Goal: Find specific page/section: Find specific page/section

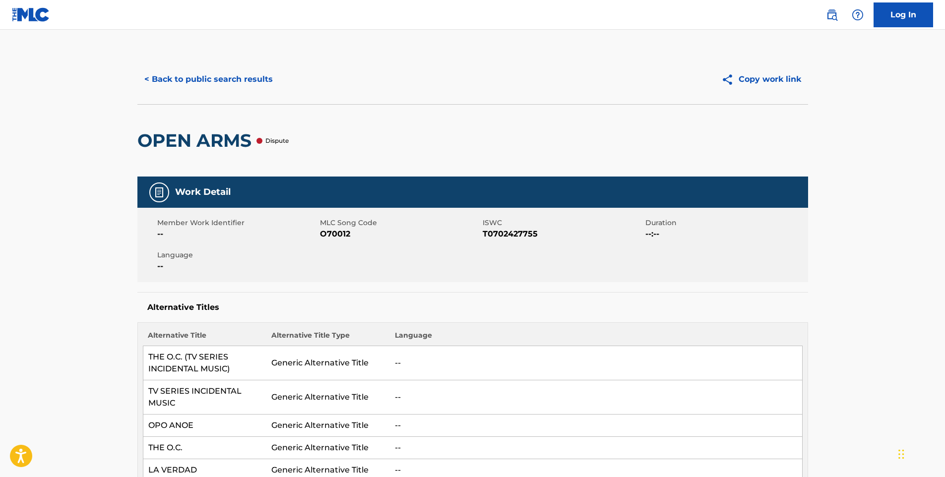
click at [177, 75] on button "< Back to public search results" at bounding box center [208, 79] width 142 height 25
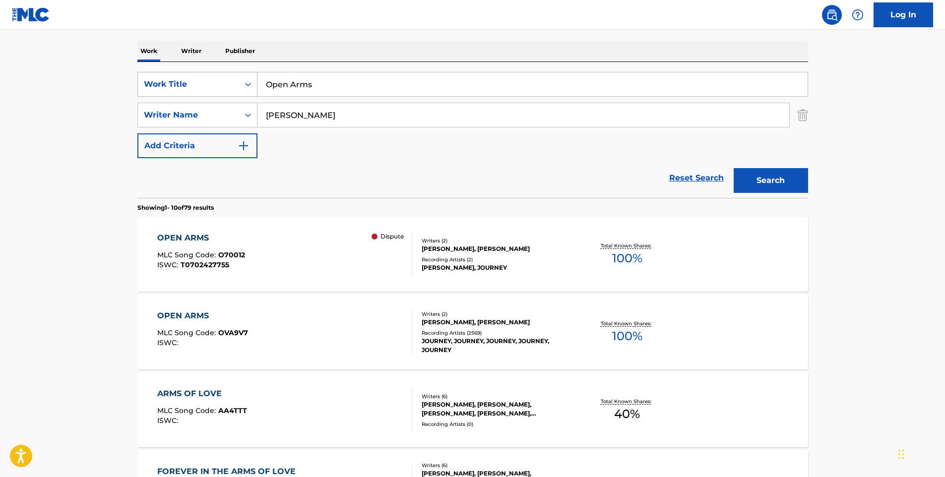
drag, startPoint x: 320, startPoint y: 86, endPoint x: 163, endPoint y: 74, distance: 157.7
click at [164, 75] on div "SearchWithCriteria3b6d37e4-579b-4f11-9228-5ab9d17536c0 Work Title Open Arms" at bounding box center [472, 84] width 671 height 25
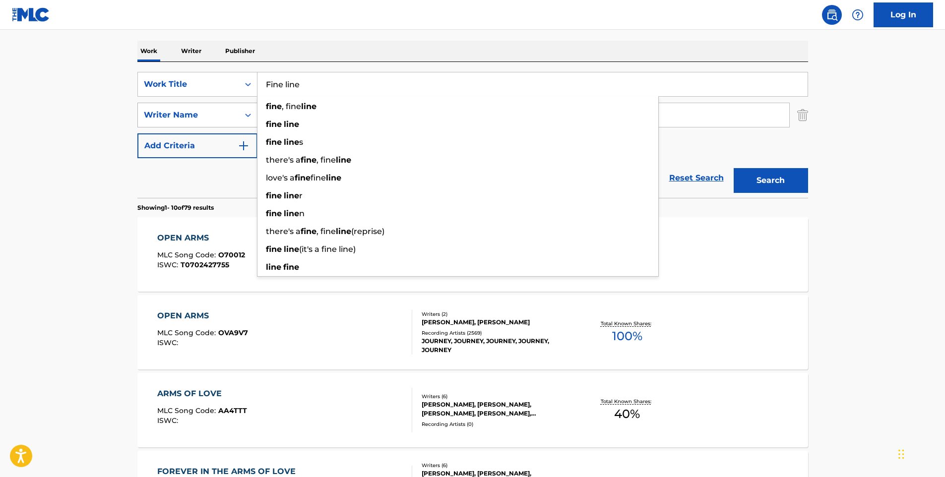
type input "Fine line"
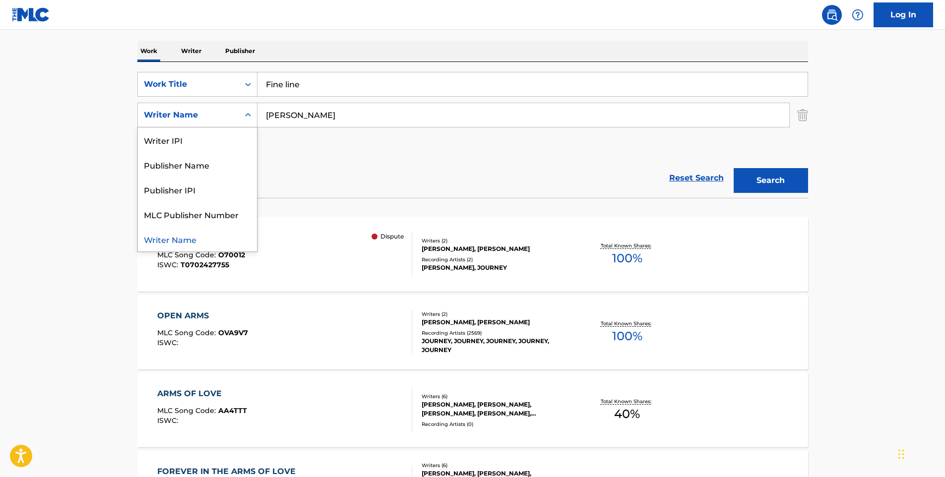
click at [204, 117] on div "Writer Name" at bounding box center [188, 115] width 89 height 12
click at [310, 123] on input "[PERSON_NAME]" at bounding box center [523, 115] width 532 height 24
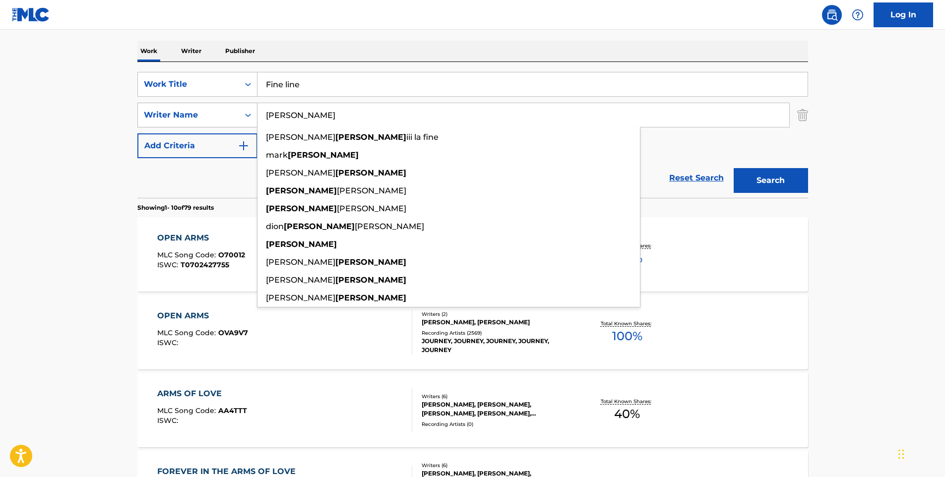
drag, startPoint x: 309, startPoint y: 121, endPoint x: 201, endPoint y: 104, distance: 109.0
click at [201, 104] on div "SearchWithCriteriacfbd7d31-e27d-4970-82d0-202a1a824e01 Writer Name [PERSON_NAME…" at bounding box center [472, 115] width 671 height 25
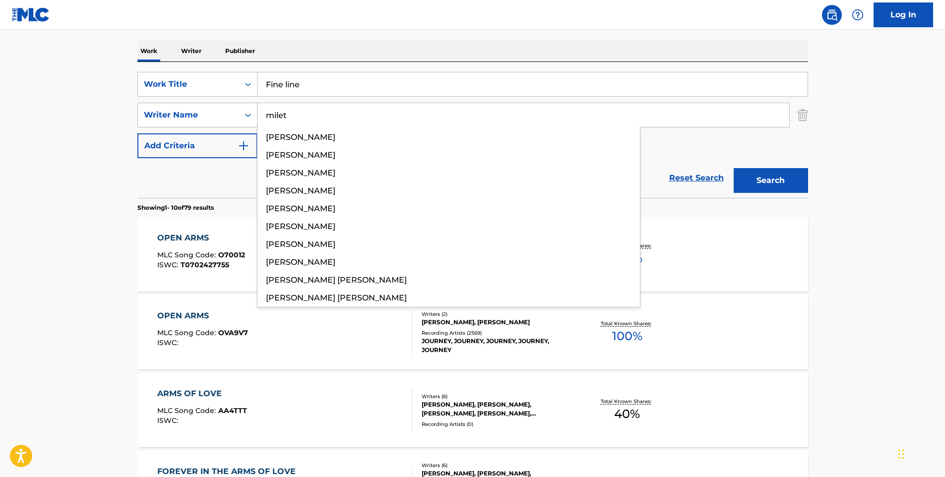
type input "milet"
click at [734, 168] on button "Search" at bounding box center [771, 180] width 74 height 25
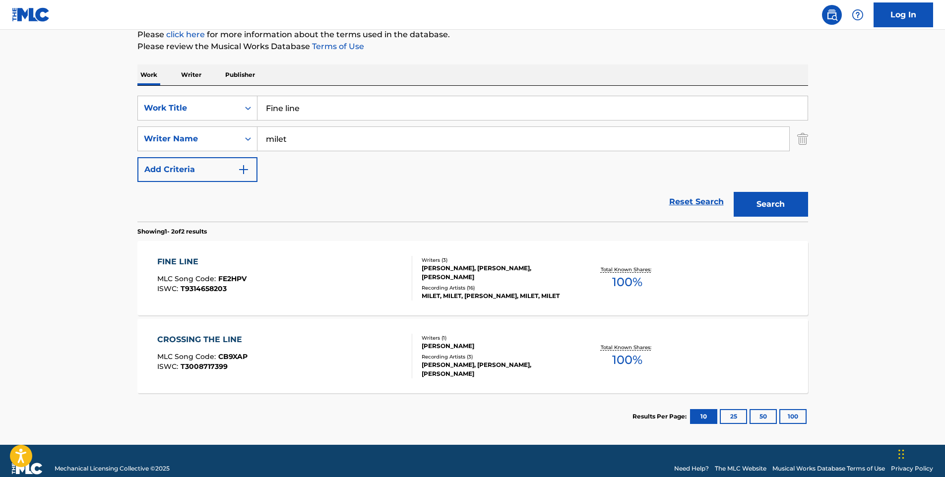
scroll to position [140, 0]
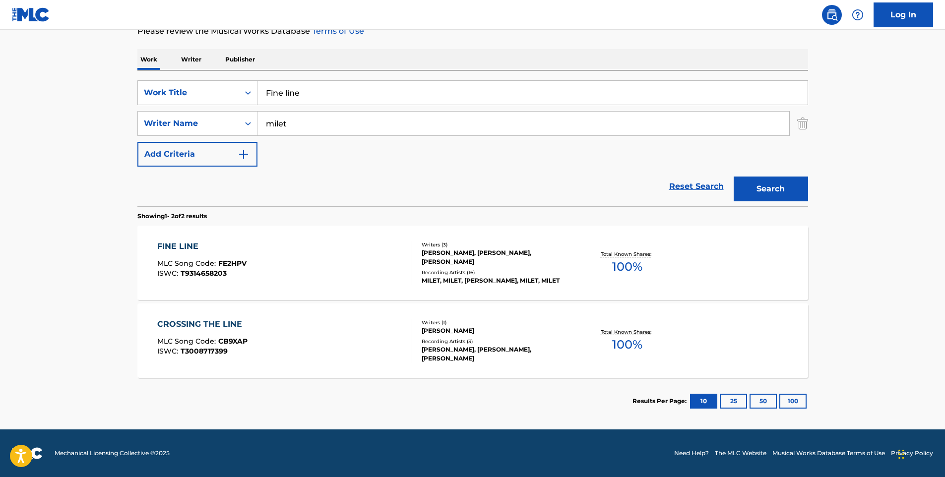
click at [626, 263] on span "100 %" at bounding box center [627, 267] width 30 height 18
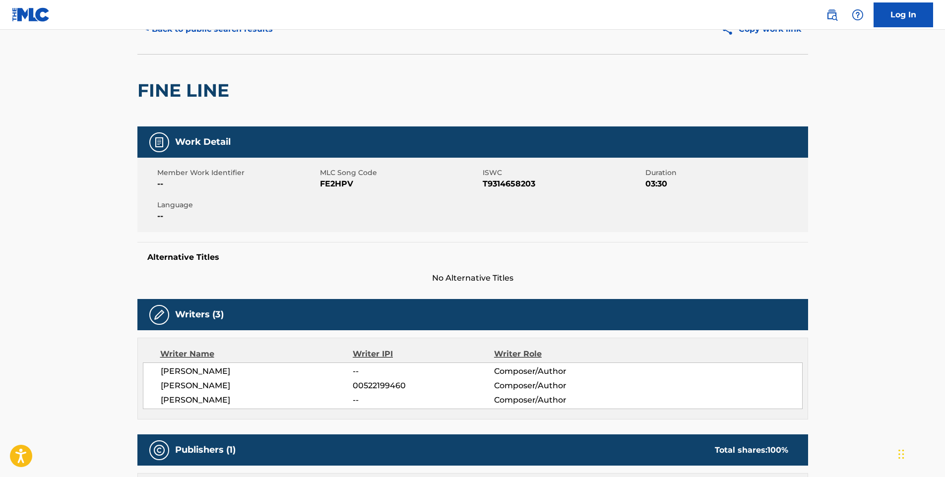
scroll to position [50, 0]
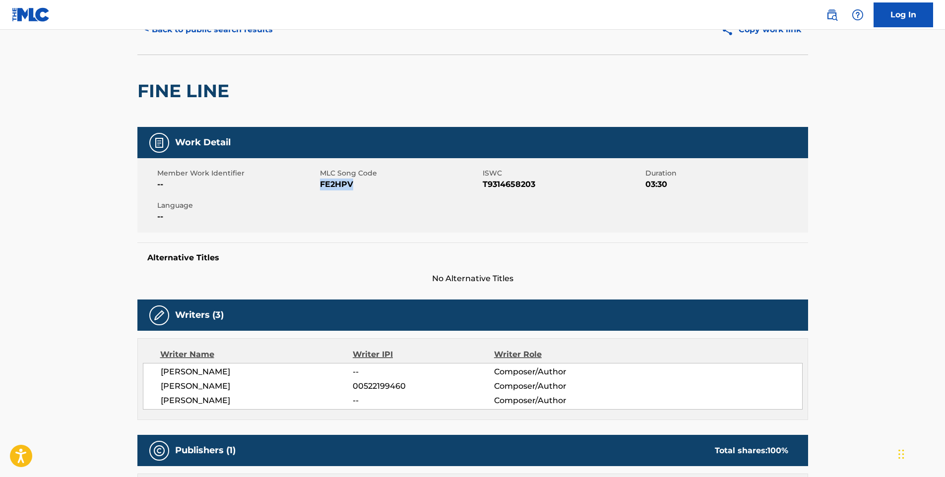
drag, startPoint x: 362, startPoint y: 183, endPoint x: 320, endPoint y: 188, distance: 42.1
click at [320, 188] on span "FE2HPV" at bounding box center [400, 185] width 160 height 12
copy span "FE2HPV"
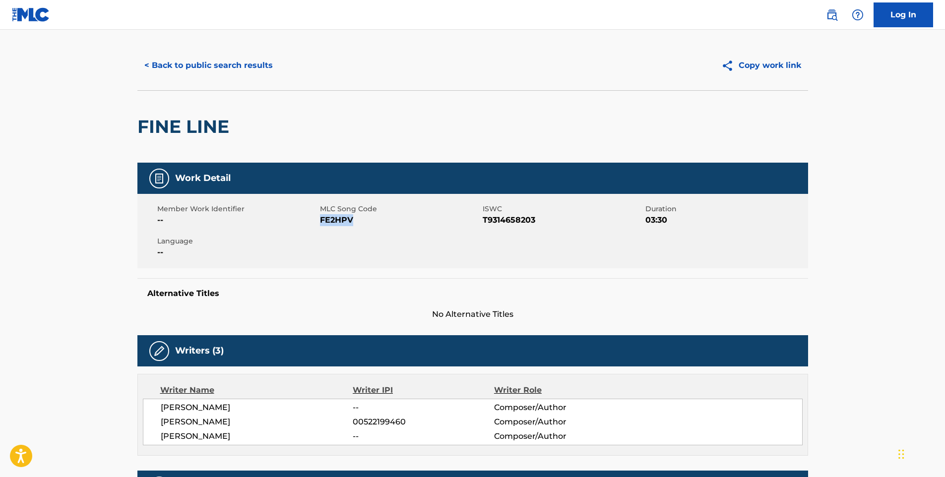
scroll to position [0, 0]
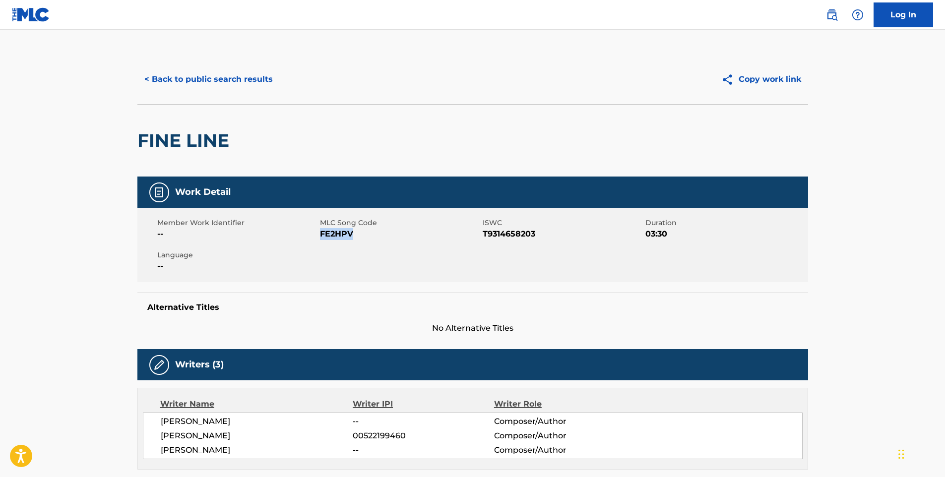
click at [192, 74] on button "< Back to public search results" at bounding box center [208, 79] width 142 height 25
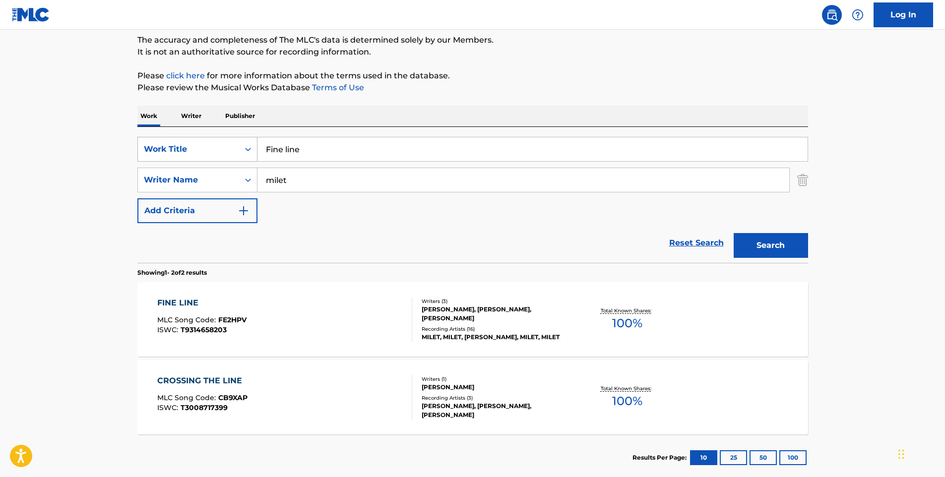
drag, startPoint x: 317, startPoint y: 154, endPoint x: 201, endPoint y: 156, distance: 116.1
click at [201, 156] on div "SearchWithCriteria3b6d37e4-579b-4f11-9228-5ab9d17536c0 Work Title Fine line" at bounding box center [472, 149] width 671 height 25
paste input "AiScream!"
type input "AiScream!"
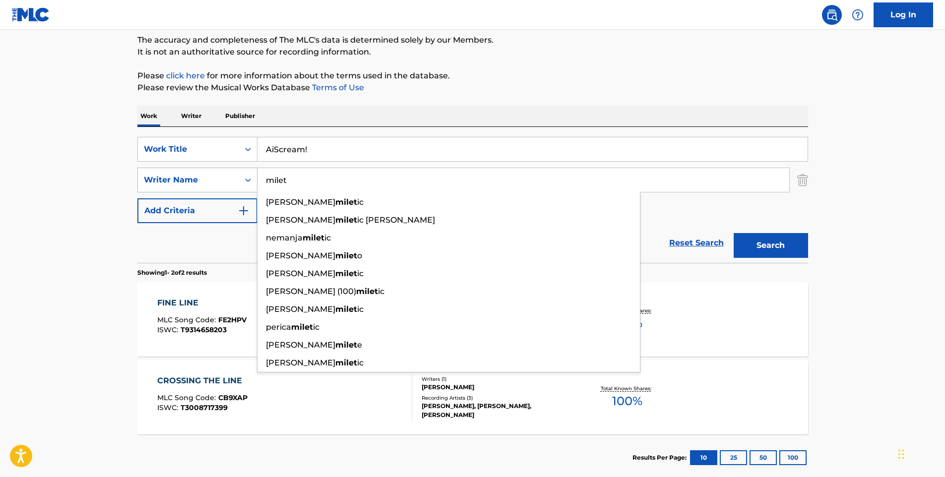
drag, startPoint x: 301, startPoint y: 182, endPoint x: 216, endPoint y: 182, distance: 84.3
click at [216, 182] on div "SearchWithCriteriacfbd7d31-e27d-4970-82d0-202a1a824e01 Writer Name milet [PERSO…" at bounding box center [472, 180] width 671 height 25
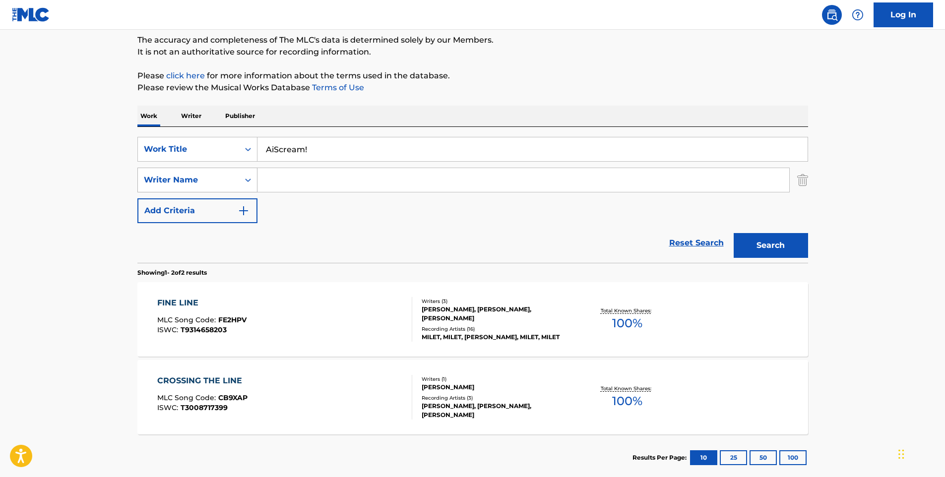
click at [734, 233] on button "Search" at bounding box center [771, 245] width 74 height 25
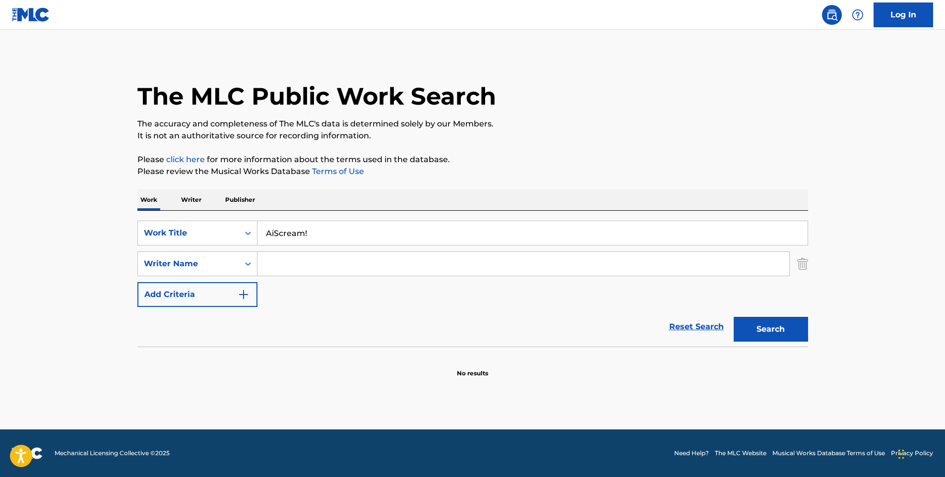
click at [786, 329] on button "Search" at bounding box center [771, 329] width 74 height 25
click at [314, 237] on input "AiScream!" at bounding box center [532, 233] width 550 height 24
type input "AiScream"
click at [776, 324] on button "Search" at bounding box center [771, 329] width 74 height 25
